Goal: Navigation & Orientation: Find specific page/section

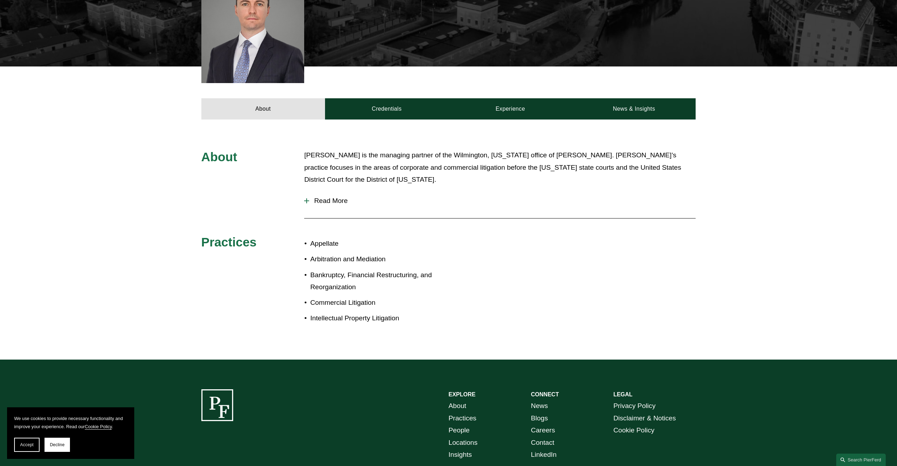
scroll to position [232, 0]
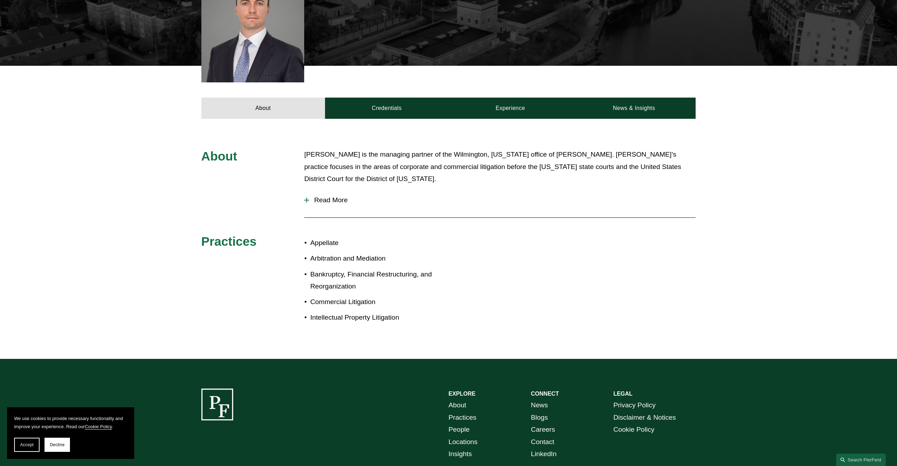
click at [334, 196] on span "Read More" at bounding box center [502, 200] width 387 height 8
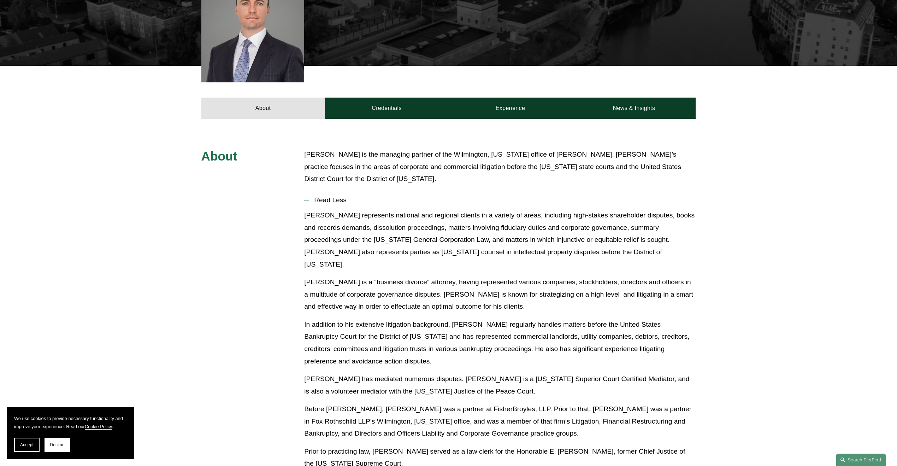
scroll to position [0, 0]
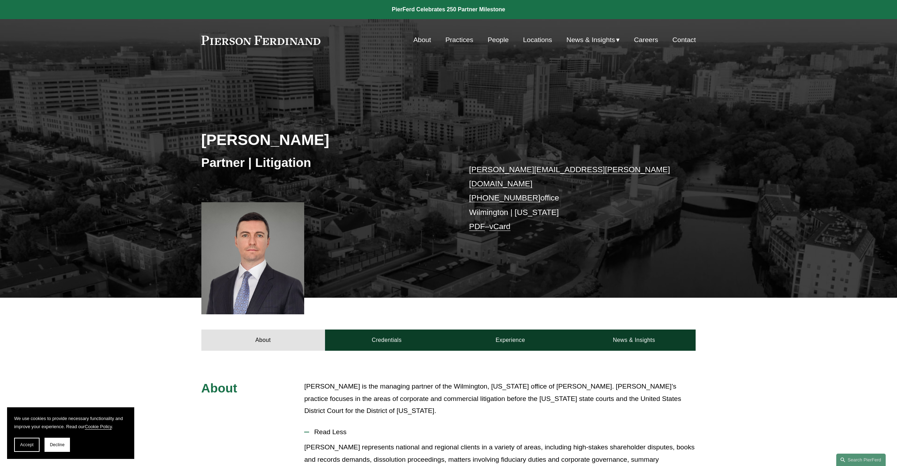
click at [495, 41] on link "People" at bounding box center [498, 39] width 21 height 13
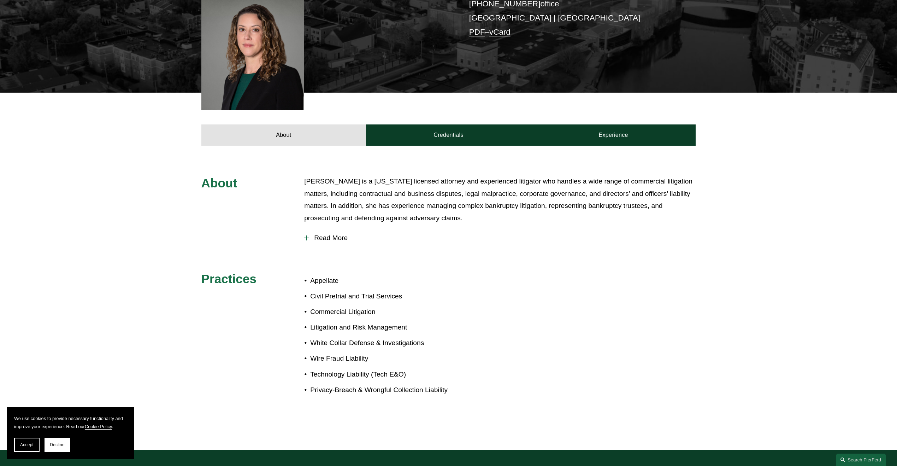
scroll to position [226, 0]
